Goal: Check status: Check status

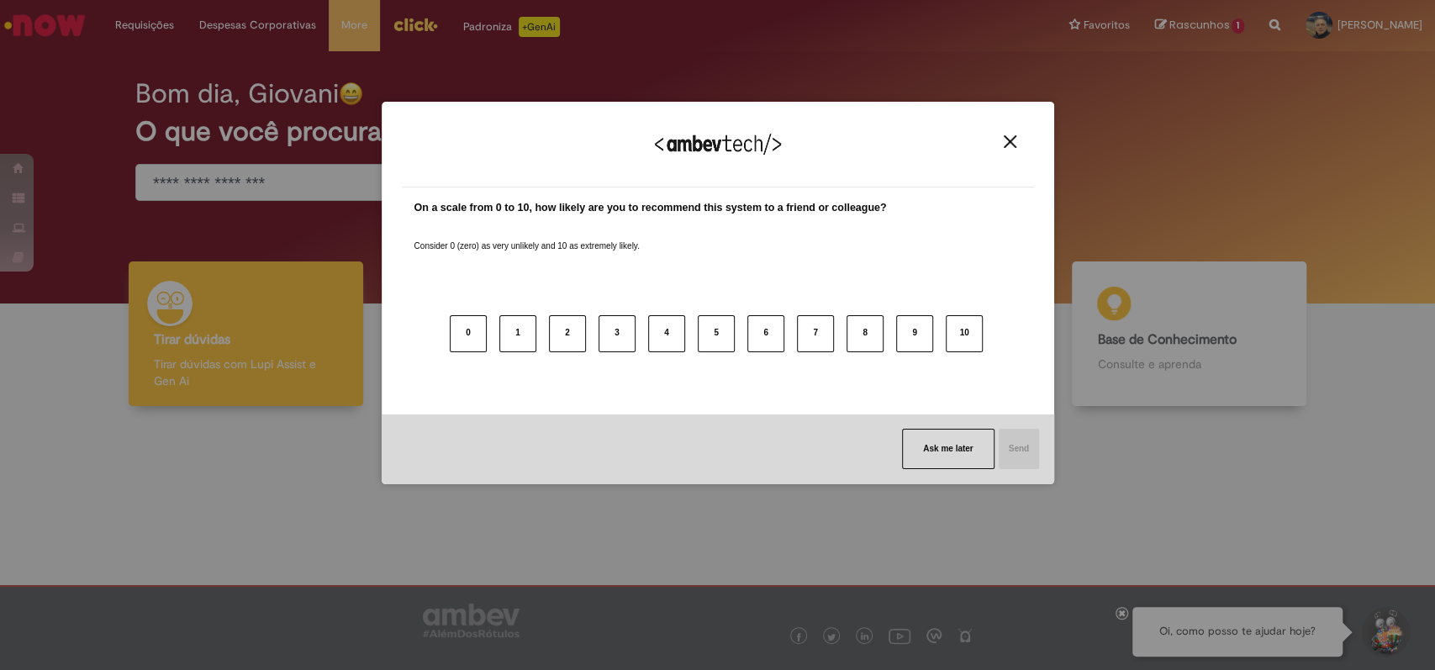
drag, startPoint x: 1007, startPoint y: 144, endPoint x: 981, endPoint y: 124, distance: 33.0
click at [1007, 142] on img "Close" at bounding box center [1010, 141] width 13 height 13
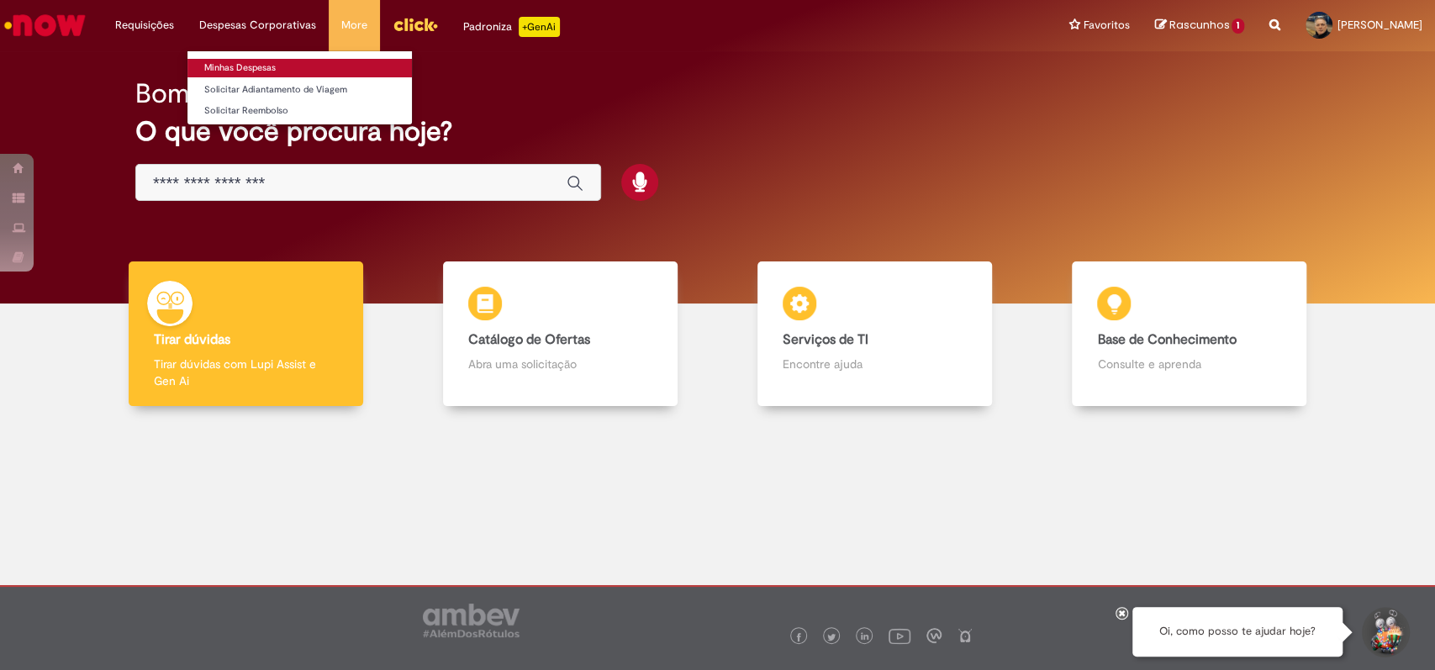
click at [244, 61] on link "Minhas Despesas" at bounding box center [299, 68] width 224 height 18
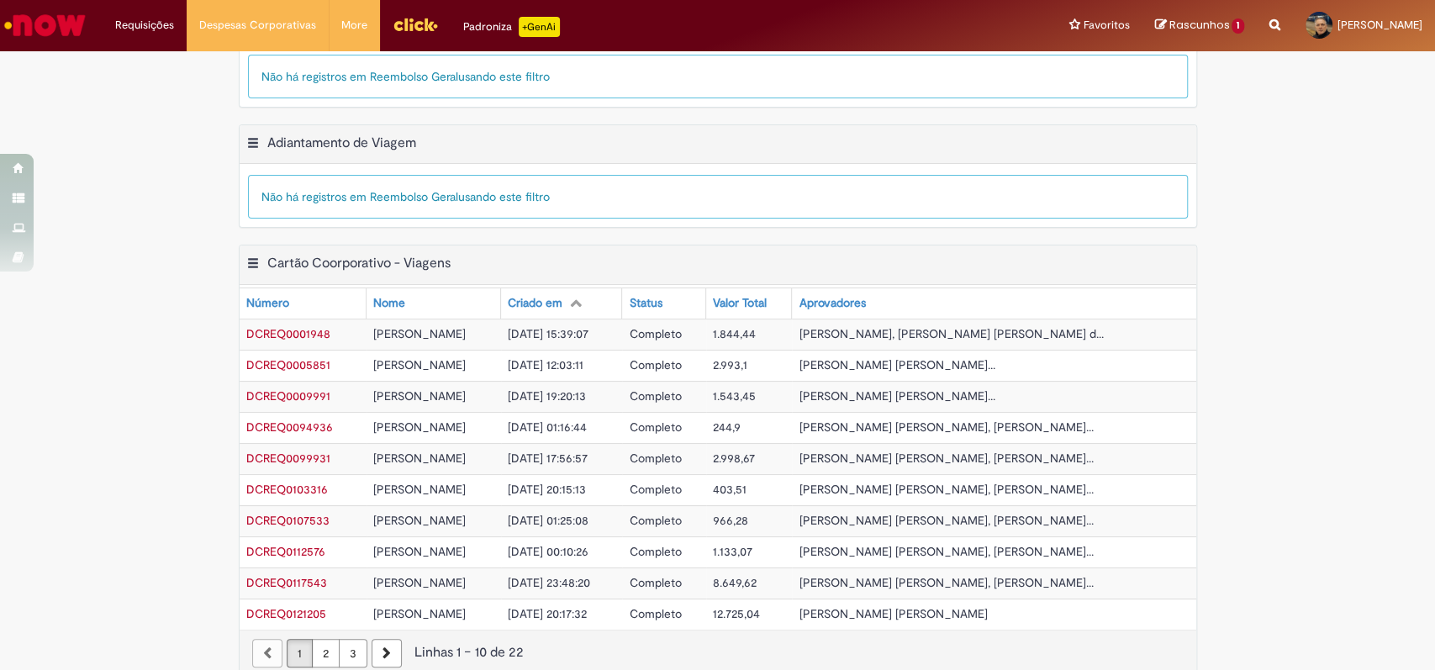
scroll to position [522, 0]
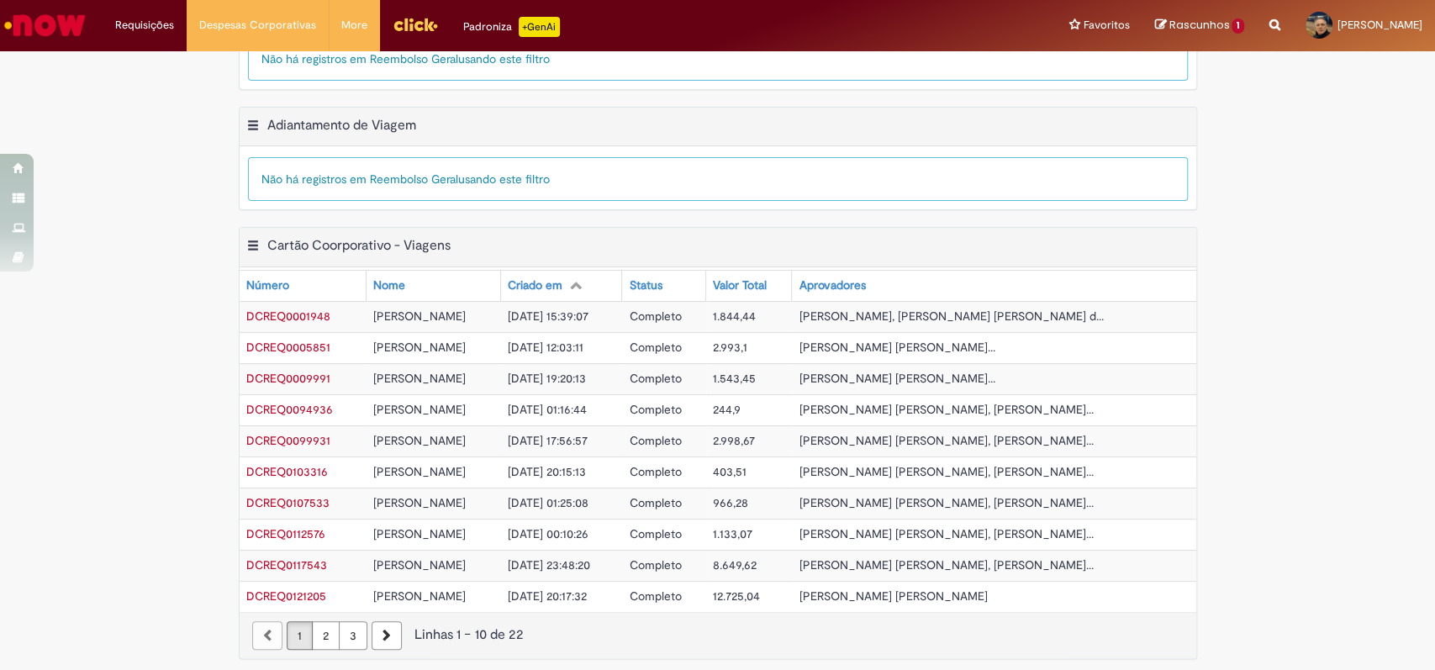
click at [343, 629] on link "3" at bounding box center [353, 635] width 29 height 29
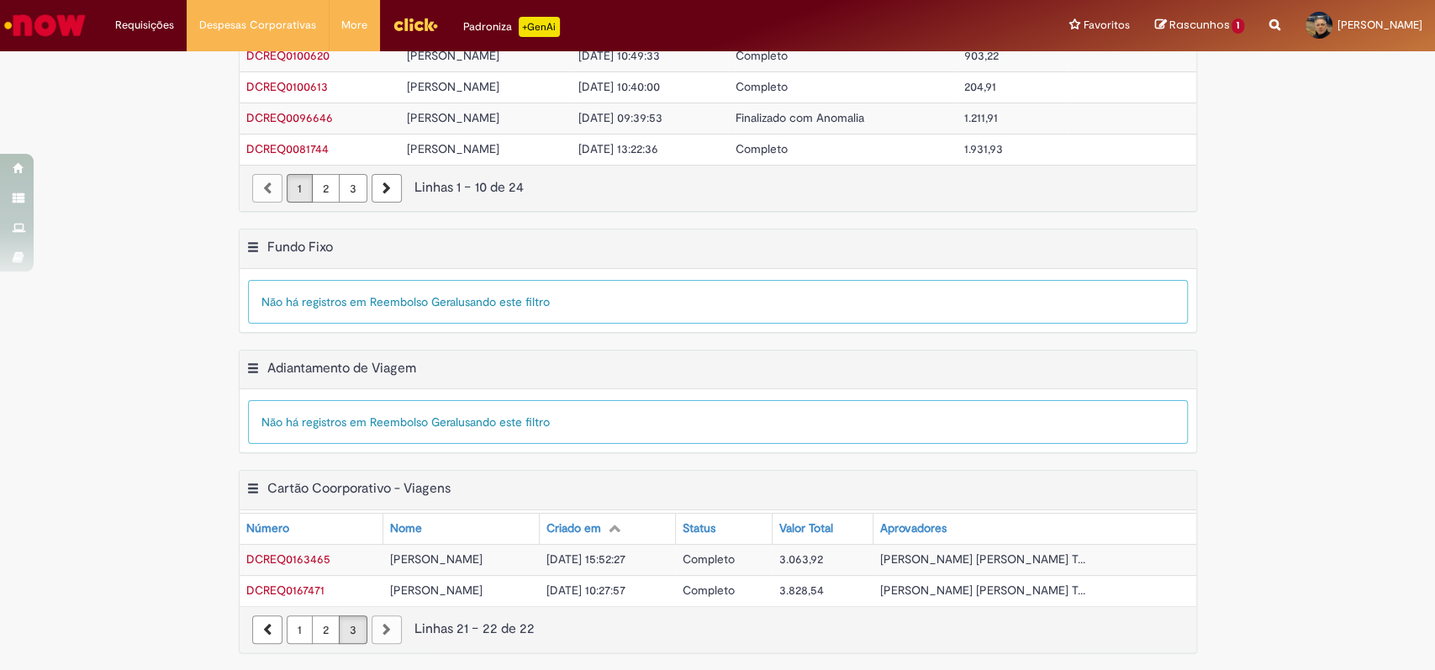
scroll to position [274, 0]
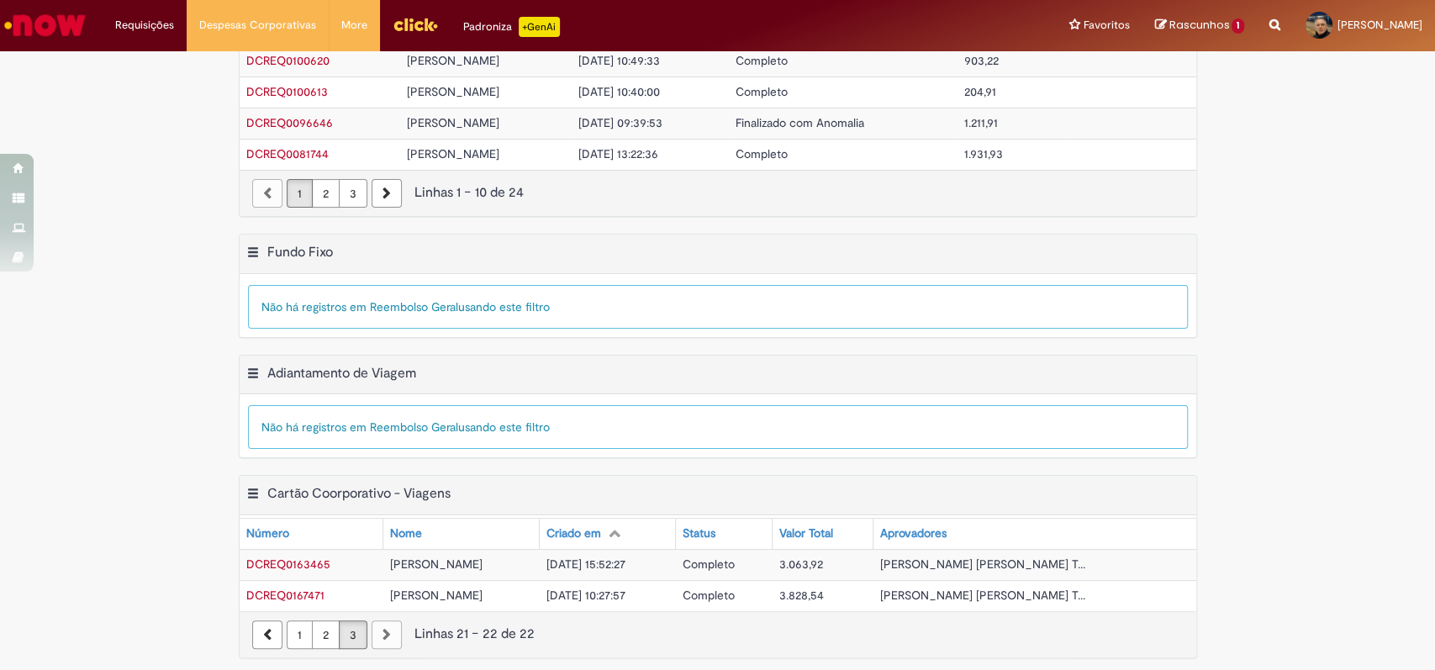
click at [289, 630] on link "1" at bounding box center [300, 634] width 26 height 29
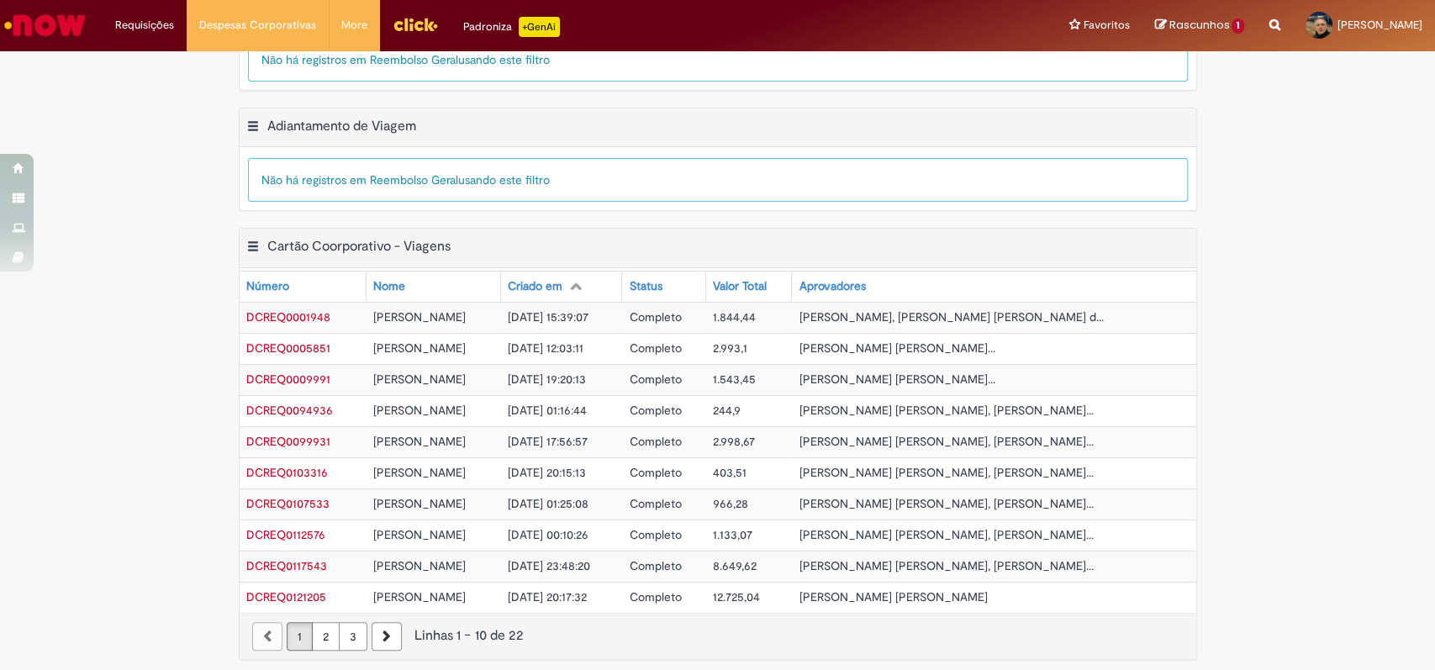
scroll to position [522, 0]
click at [312, 629] on link "2" at bounding box center [326, 635] width 28 height 29
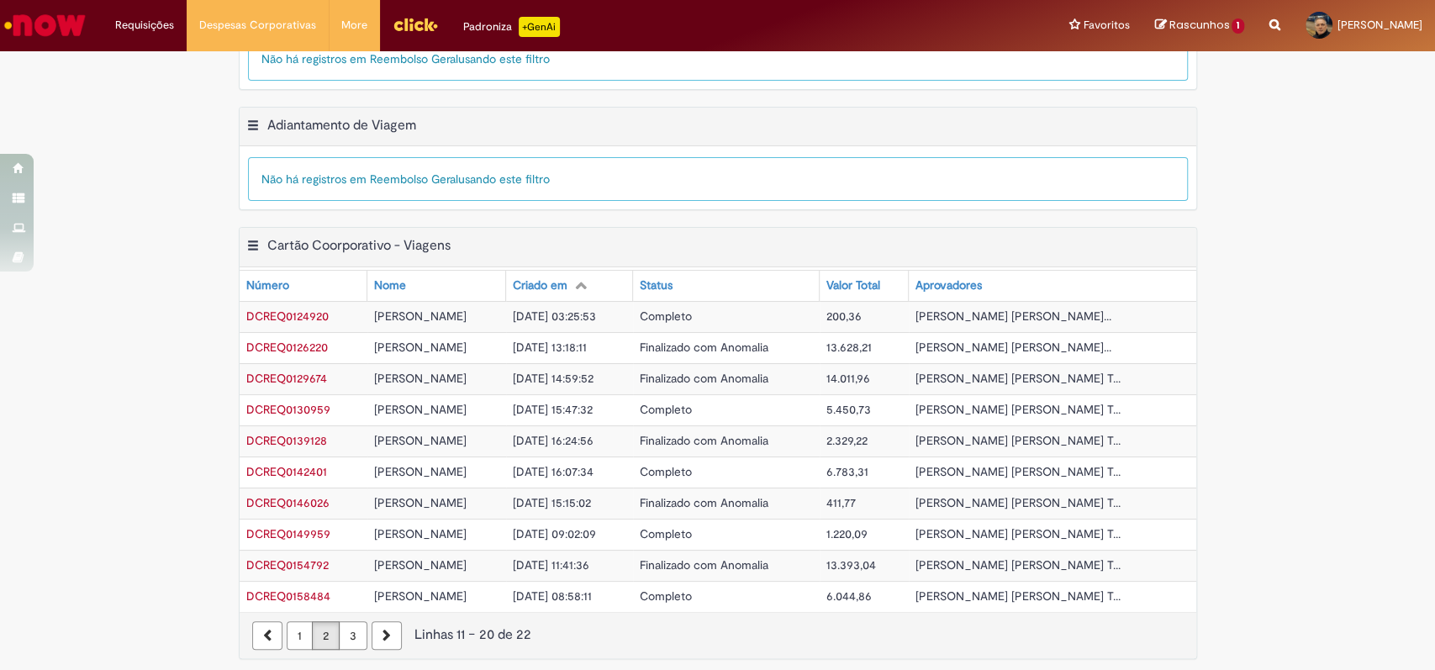
click at [343, 630] on link "3" at bounding box center [353, 635] width 29 height 29
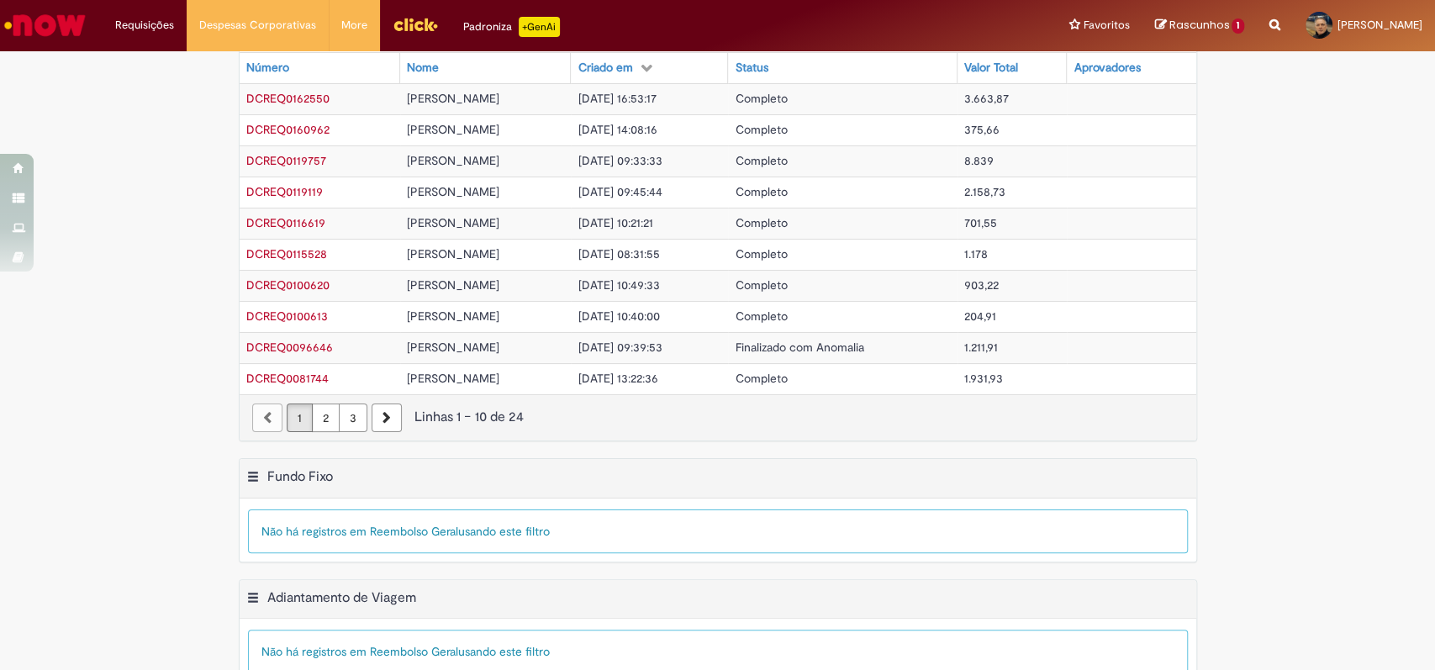
scroll to position [0, 0]
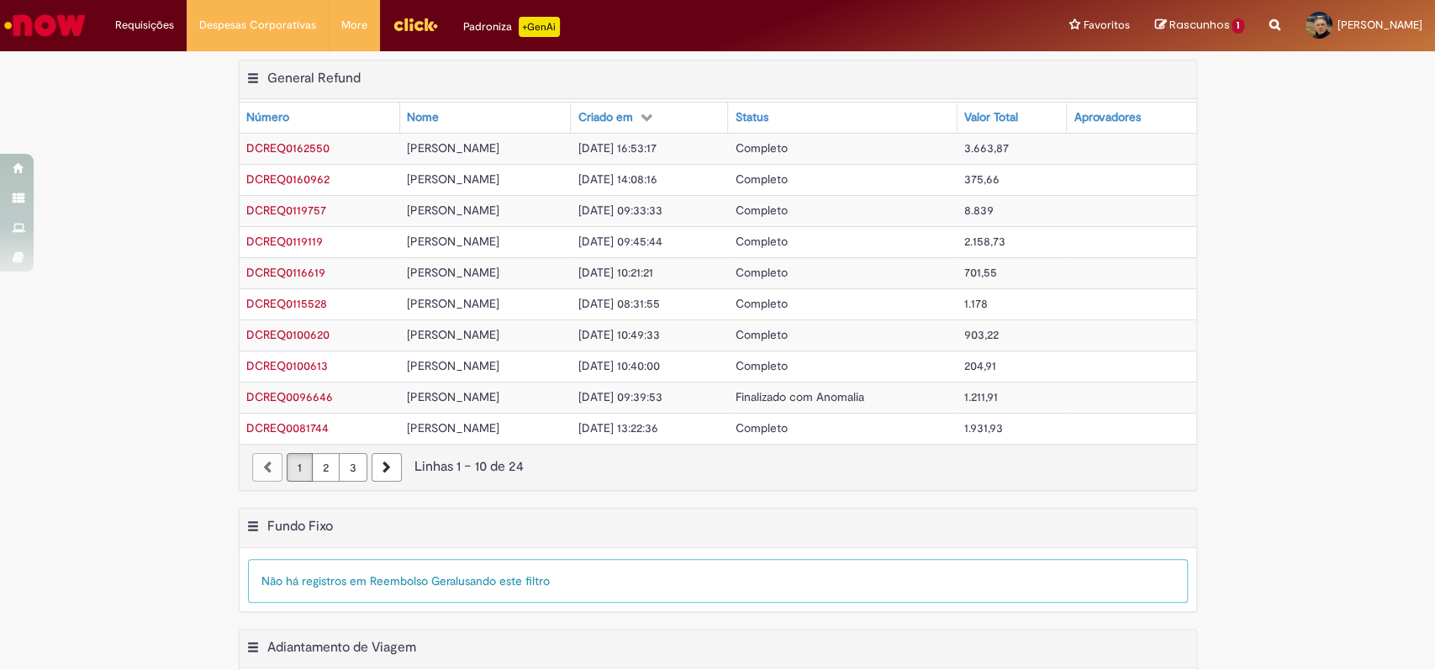
click at [316, 469] on link "2" at bounding box center [326, 467] width 28 height 29
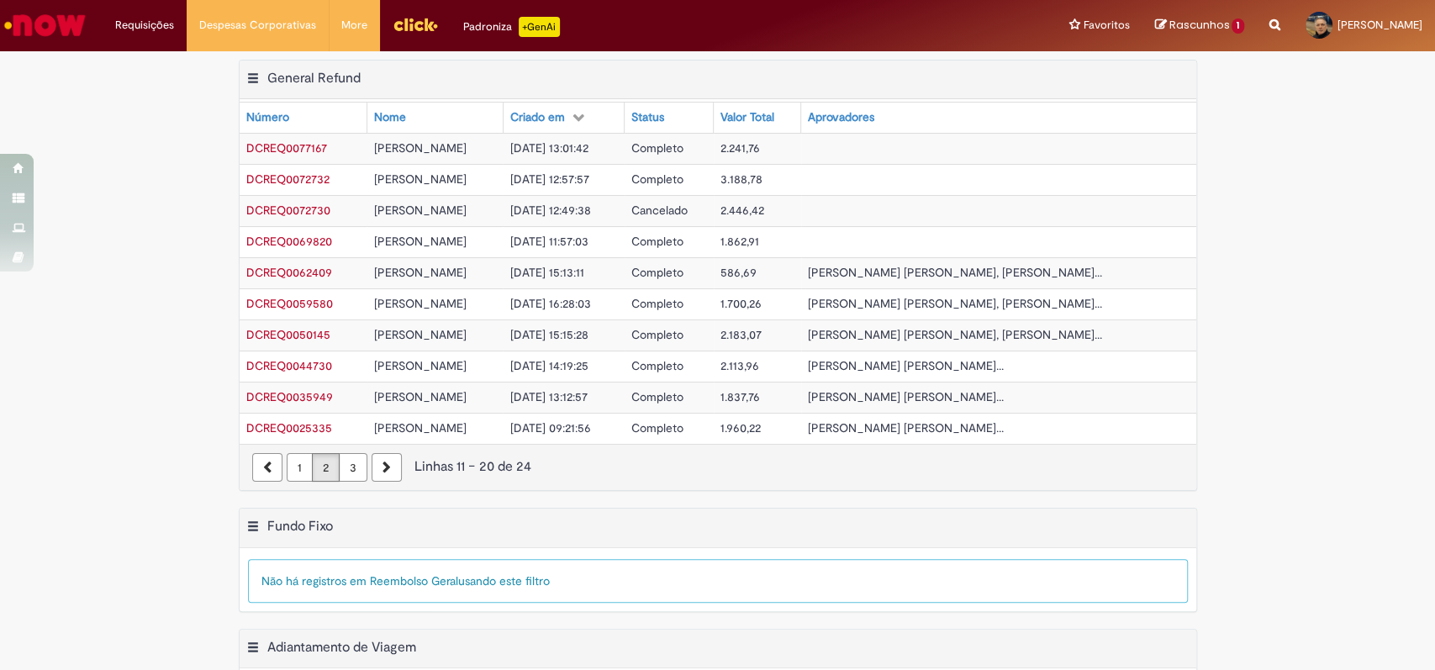
click at [343, 471] on link "3" at bounding box center [353, 467] width 29 height 29
